Goal: Task Accomplishment & Management: Complete application form

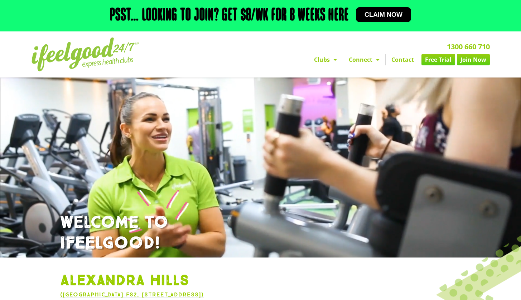
click at [404, 65] on link "Contact" at bounding box center [402, 59] width 34 height 11
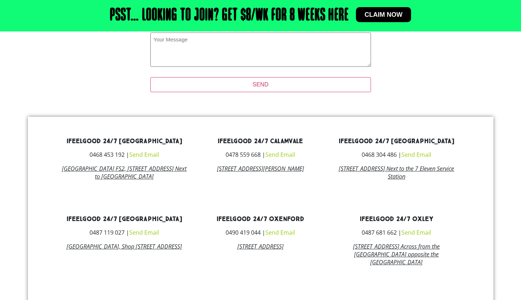
scroll to position [338, 0]
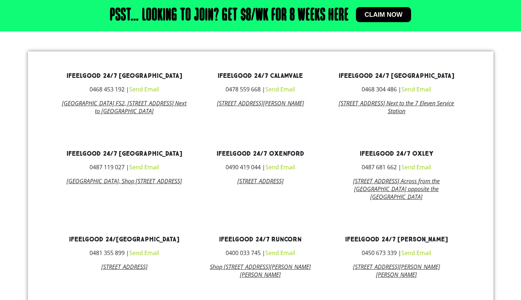
click at [144, 93] on link "Send Email" at bounding box center [144, 89] width 30 height 8
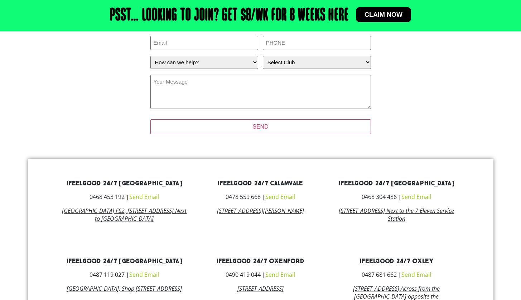
scroll to position [180, 0]
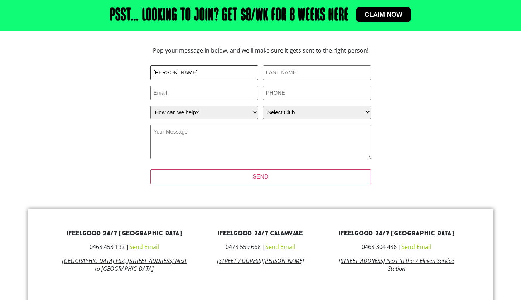
type input "[PERSON_NAME]"
type input "[EMAIL_ADDRESS][DOMAIN_NAME]"
type input "040975724/"
select select "I'm a current member who has an enquiry"
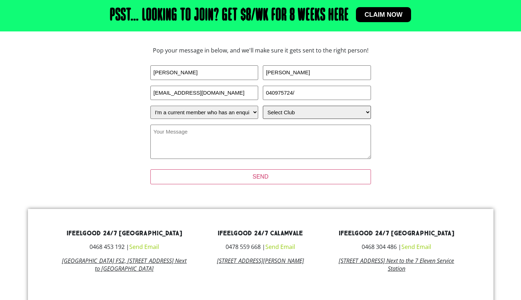
select select "Alexandra Hills"
click at [244, 143] on textarea "Your Message (Required)" at bounding box center [260, 142] width 220 height 34
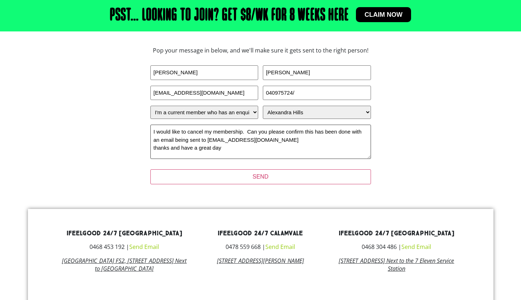
scroll to position [0, 0]
drag, startPoint x: 244, startPoint y: 143, endPoint x: 154, endPoint y: 149, distance: 90.0
click at [154, 149] on textarea "I would like to cancel my membership. Can you please confirm this has been done…" at bounding box center [260, 142] width 220 height 34
drag, startPoint x: 172, startPoint y: 150, endPoint x: 153, endPoint y: 149, distance: 18.2
click at [153, 149] on textarea "I would like to cancel my membership. Can you please confirm this has been done…" at bounding box center [260, 142] width 220 height 34
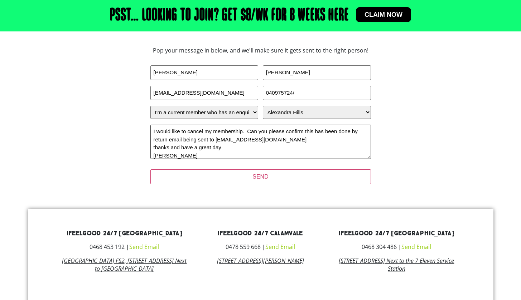
drag, startPoint x: 211, startPoint y: 150, endPoint x: 184, endPoint y: 149, distance: 26.8
click at [184, 149] on textarea "I would like to cancel my membership. Can you please confirm this has been done…" at bounding box center [260, 142] width 220 height 34
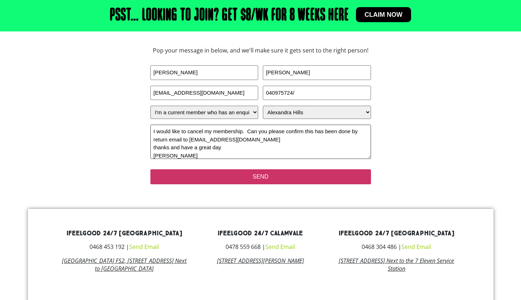
type textarea "I would like to cancel my membership. Can you please confirm this has been done…"
click at [264, 185] on input "SEND" at bounding box center [260, 177] width 220 height 15
